Goal: Check status: Check status

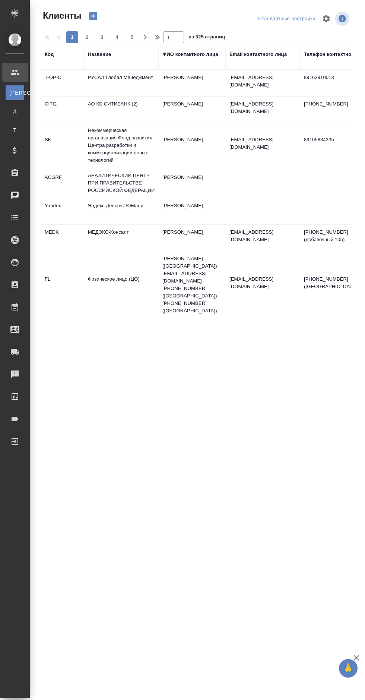
select select "RU"
click at [17, 172] on icon at bounding box center [15, 172] width 7 height 7
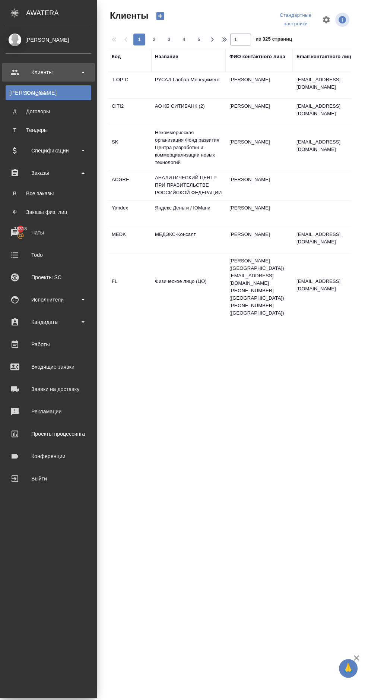
click at [31, 197] on div "Все заказы" at bounding box center [48, 193] width 78 height 7
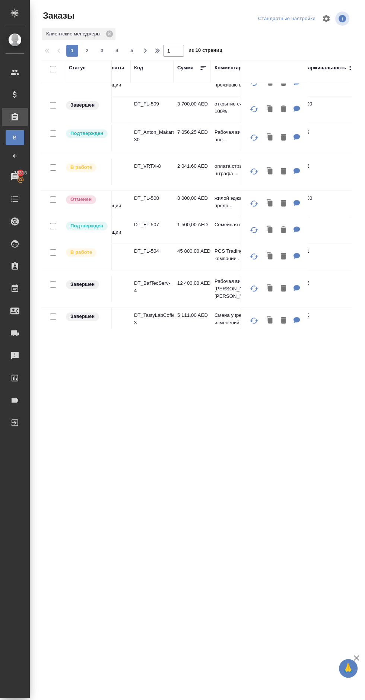
scroll to position [200, 28]
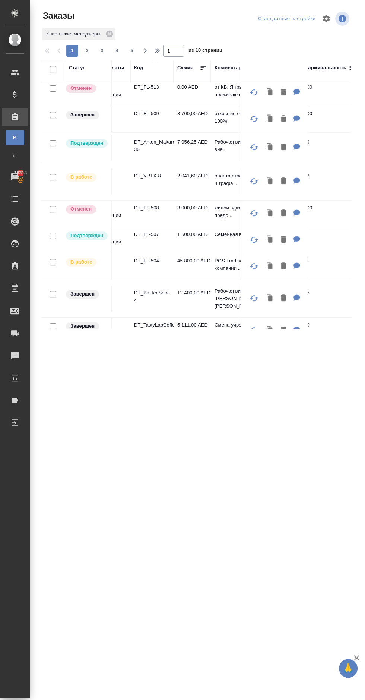
click at [148, 172] on p "DT_VRTX-8" at bounding box center [152, 175] width 36 height 7
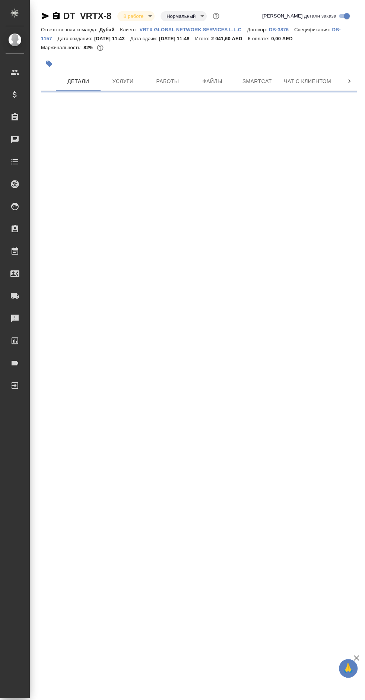
select select "RU"
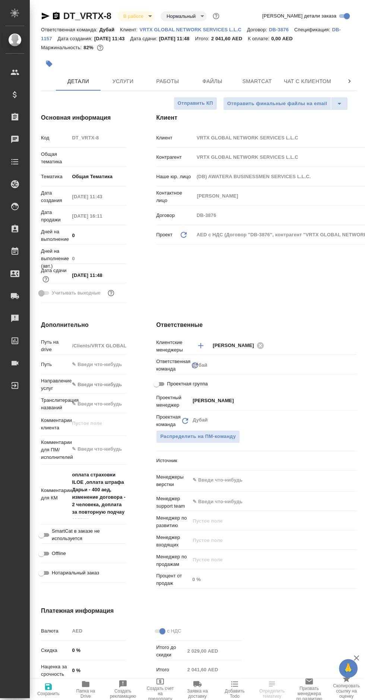
type textarea "x"
click at [117, 85] on span "Услуги" at bounding box center [123, 81] width 36 height 9
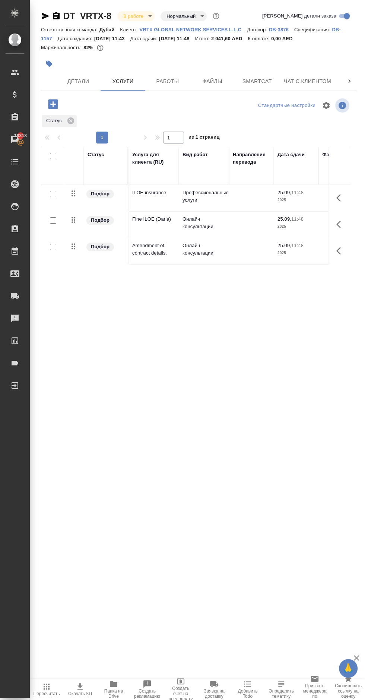
click at [172, 77] on span "Работы" at bounding box center [168, 81] width 36 height 9
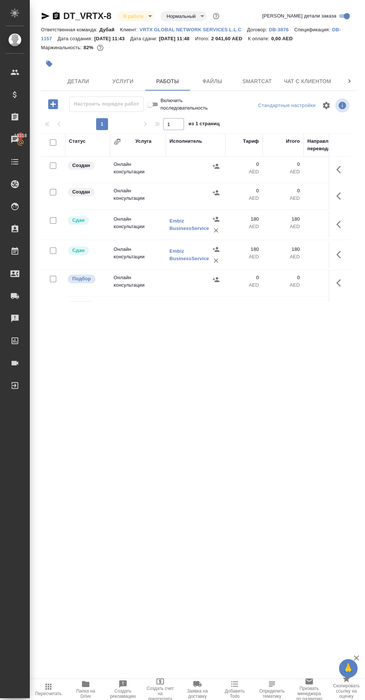
click at [116, 82] on span "Услуги" at bounding box center [123, 81] width 36 height 9
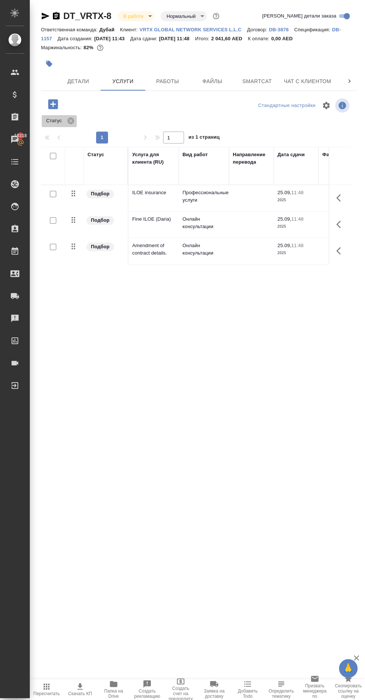
click at [72, 120] on icon at bounding box center [70, 120] width 7 height 7
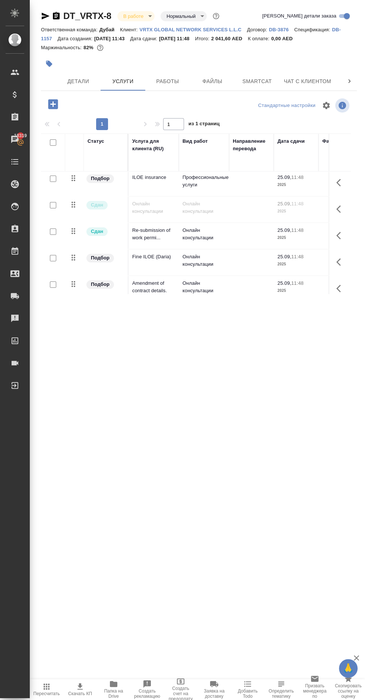
scroll to position [9, 0]
